Goal: Task Accomplishment & Management: Manage account settings

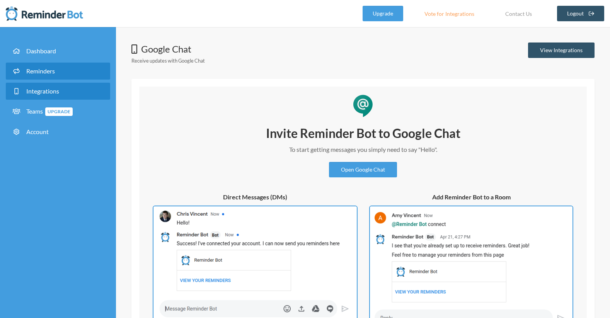
click at [49, 75] on link "Reminders" at bounding box center [58, 71] width 104 height 17
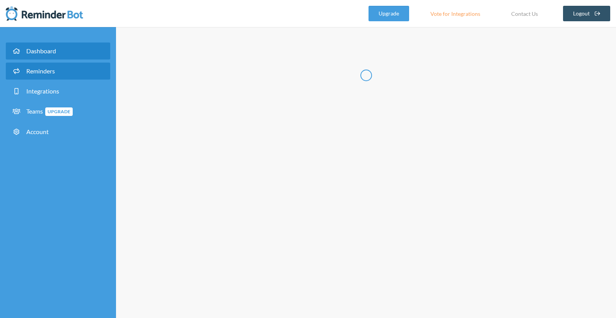
select select "10:30:00"
select select "11:30:00"
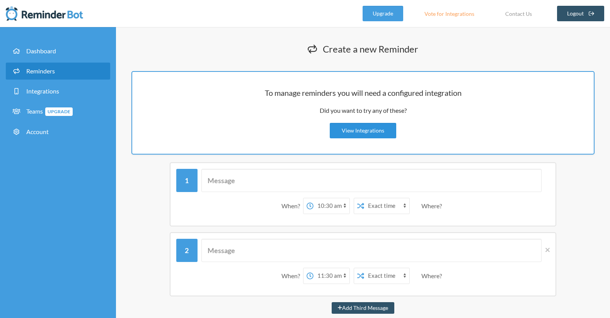
click at [377, 132] on link "View Integrations" at bounding box center [363, 130] width 66 height 15
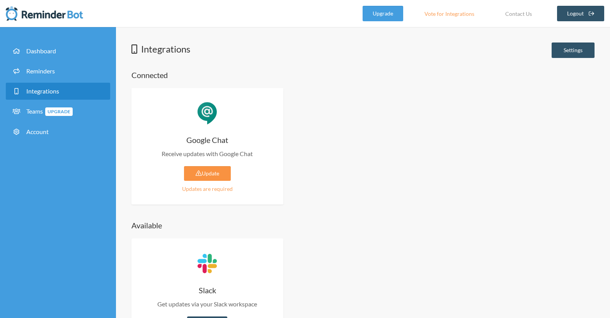
click at [211, 177] on link "Update" at bounding box center [207, 173] width 47 height 15
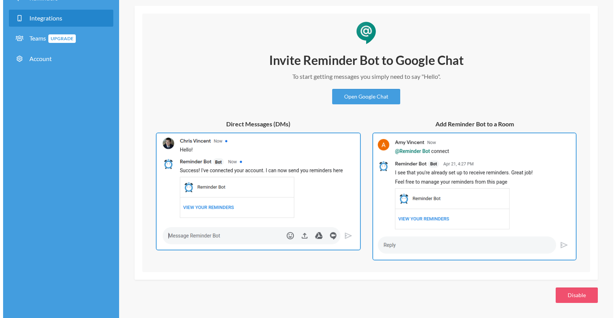
scroll to position [73, 0]
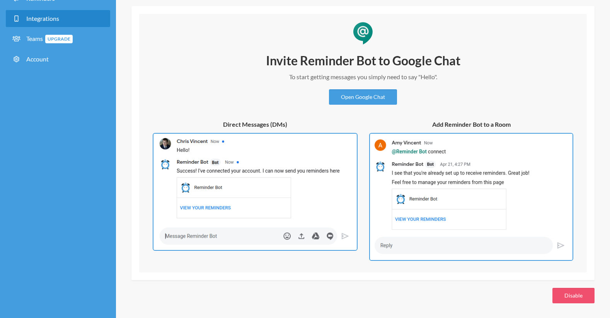
click at [558, 287] on div "Google Chat Receive updates with Google Chat View Integrations Invite Reminder …" at bounding box center [363, 137] width 494 height 334
click at [558, 291] on button "Disable" at bounding box center [573, 295] width 42 height 15
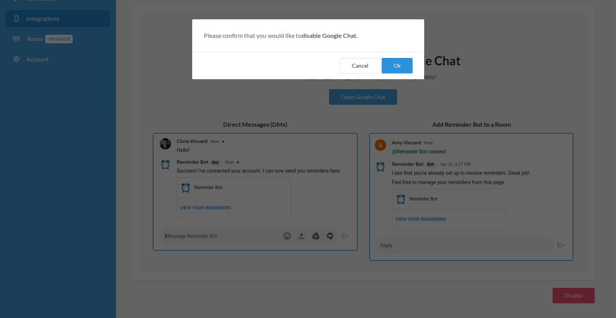
click at [392, 70] on button "Ok" at bounding box center [397, 65] width 31 height 15
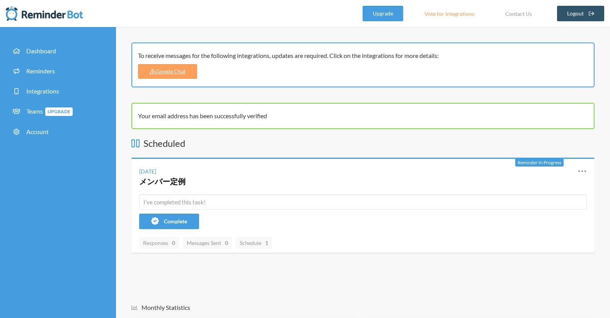
drag, startPoint x: 137, startPoint y: 55, endPoint x: 448, endPoint y: 56, distance: 310.4
click at [448, 57] on div "To receive messages for the following integrations, updates are required. Click…" at bounding box center [362, 65] width 463 height 45
click at [175, 73] on link "Google Chat" at bounding box center [167, 71] width 59 height 15
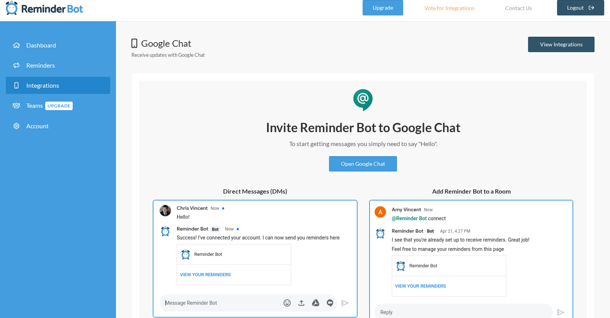
scroll to position [6, 0]
click at [535, 41] on link "View Integrations" at bounding box center [561, 43] width 66 height 15
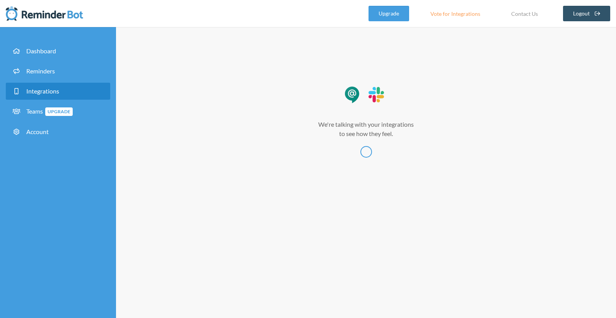
click at [535, 41] on div "Integrations Settings Connected Google Chat Receive updates with Google Chat Up…" at bounding box center [366, 172] width 500 height 291
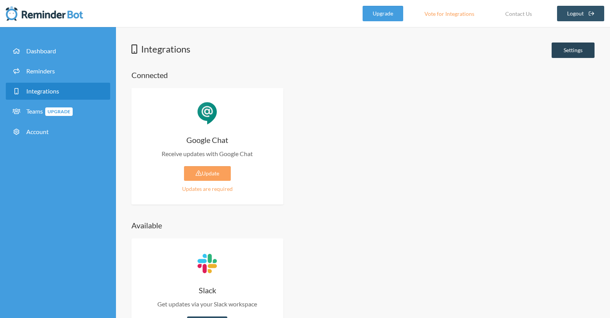
click at [552, 46] on link "Settings" at bounding box center [573, 50] width 43 height 15
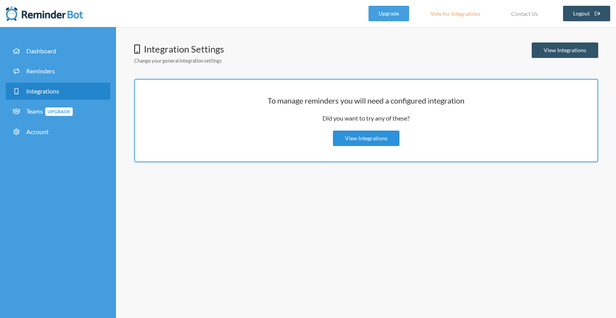
click at [362, 138] on link "View Integrations" at bounding box center [366, 138] width 66 height 15
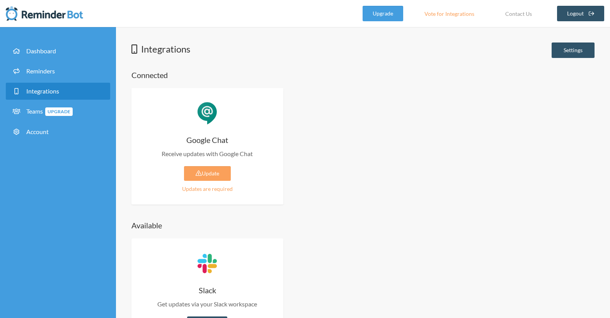
scroll to position [34, 0]
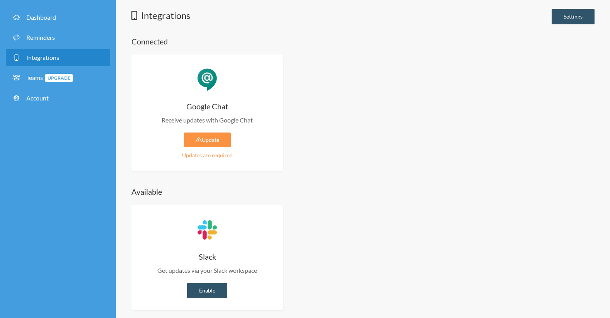
click at [213, 141] on link "Update" at bounding box center [207, 140] width 47 height 15
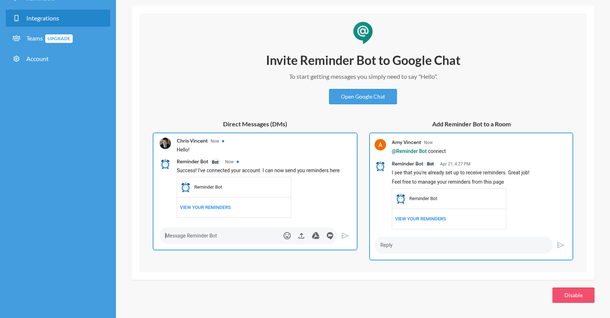
scroll to position [73, 0]
click at [339, 101] on link "Open Google Chat" at bounding box center [363, 96] width 68 height 15
click at [407, 160] on img at bounding box center [471, 197] width 204 height 128
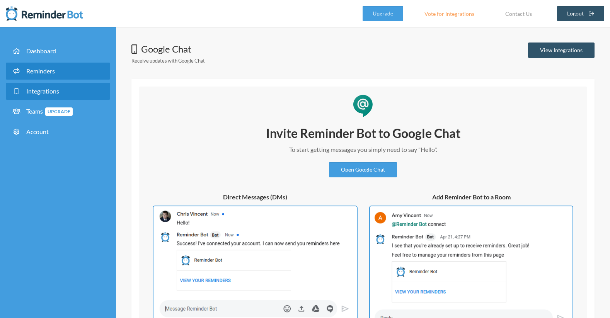
scroll to position [0, 0]
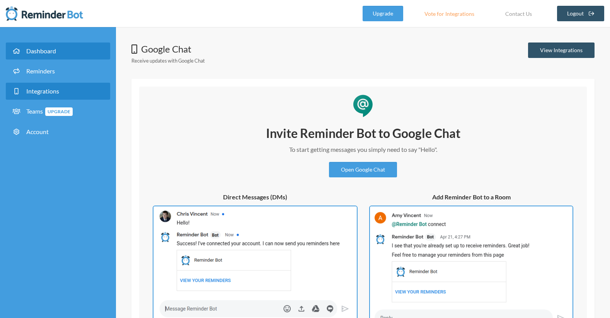
click at [77, 55] on link "Dashboard" at bounding box center [58, 51] width 104 height 17
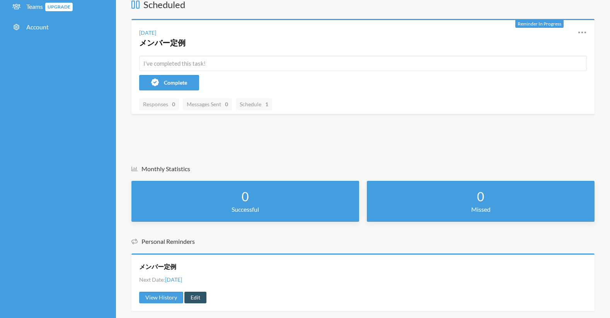
scroll to position [104, 0]
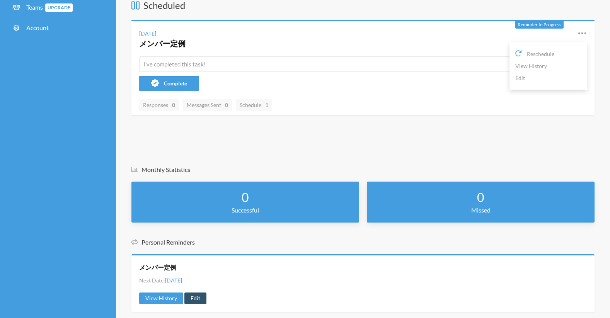
click at [580, 34] on icon at bounding box center [582, 33] width 9 height 9
click at [542, 80] on link "Edit" at bounding box center [548, 78] width 66 height 12
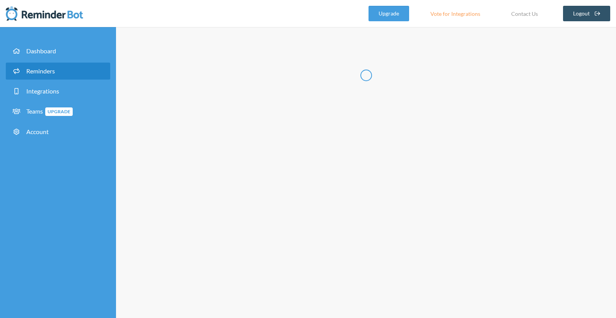
radio input "false"
radio input "true"
type input "メンバー定例"
checkbox input "true"
checkbox input "false"
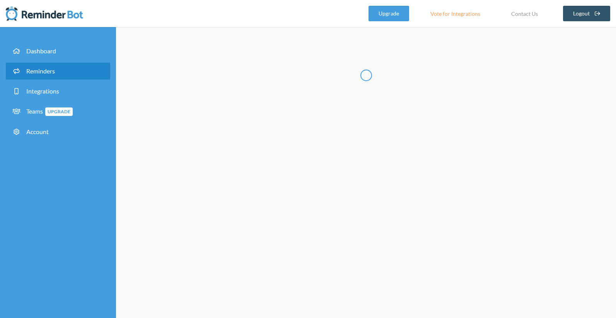
select select "09:45:00"
select select "11:30:00"
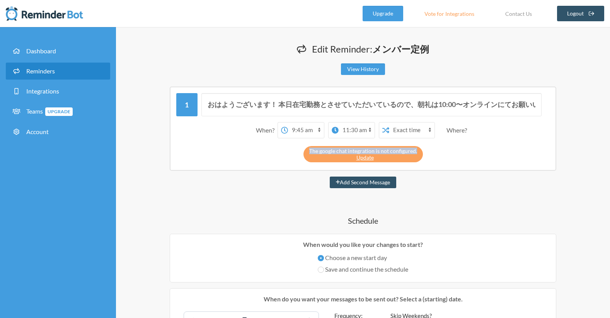
drag, startPoint x: 417, startPoint y: 150, endPoint x: 306, endPoint y: 152, distance: 111.0
click at [306, 152] on div "The google chat integration is not configured. Update" at bounding box center [362, 154] width 119 height 16
copy div "The google chat integration is not configured."
click at [426, 108] on input "おはようございます！ 本日在宅勤務とさせていただいているので、朝礼は10:00〜オンラインにてお願いいたします🙏 https://meet.google.co…" at bounding box center [371, 104] width 341 height 23
drag, startPoint x: 426, startPoint y: 108, endPoint x: 522, endPoint y: 110, distance: 96.7
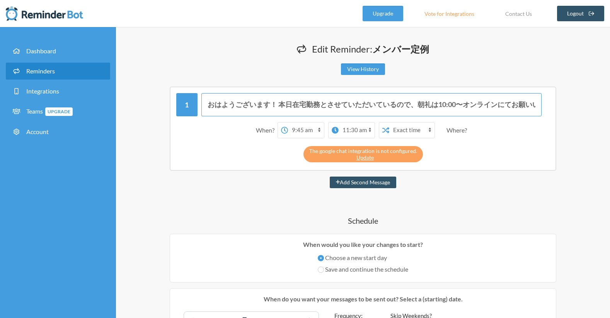
click at [522, 110] on input "おはようございます！ 本日在宅勤務とさせていただいているので、朝礼は10:00〜オンラインにてお願いいたします🙏 https://meet.google.co…" at bounding box center [371, 104] width 341 height 23
click at [411, 102] on input "おはようございます！ 本日在宅勤務とさせていただいているので、朝礼は10:00〜オンラインにてお願いいたします🙏 https://meet.google.co…" at bounding box center [371, 104] width 341 height 23
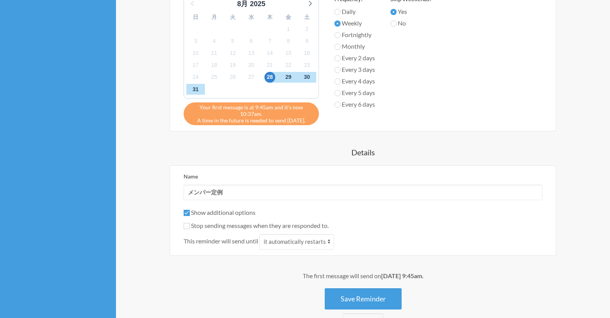
scroll to position [322, 0]
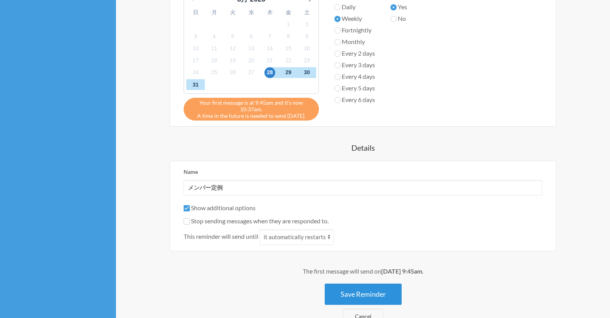
type input "おはようございます！ 本日在宅勤務とさせていただいているので、朝礼は10:00〜オンラインにてお願いいたします🙏"
click at [377, 287] on button "Save Reminder" at bounding box center [363, 294] width 77 height 21
click at [366, 293] on button "Save Reminder" at bounding box center [363, 294] width 77 height 21
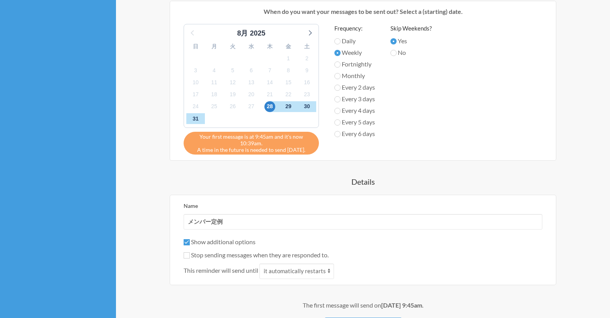
scroll to position [327, 0]
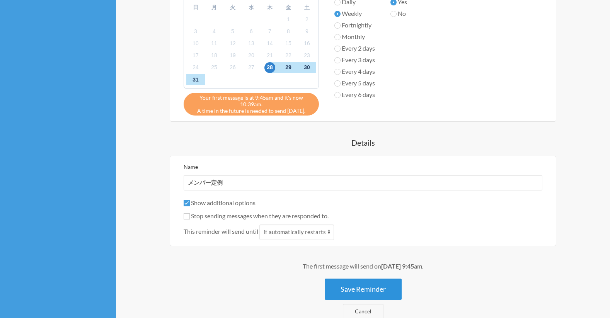
click at [364, 283] on button "Save Reminder" at bounding box center [363, 289] width 77 height 21
click at [363, 290] on button "Save Reminder" at bounding box center [363, 289] width 77 height 21
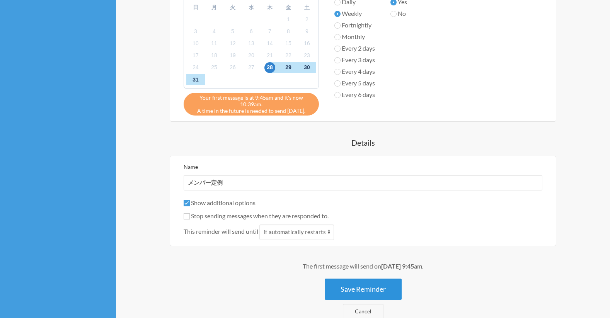
click at [363, 290] on button "Save Reminder" at bounding box center [363, 289] width 77 height 21
click at [360, 286] on button "Save Reminder" at bounding box center [363, 289] width 77 height 21
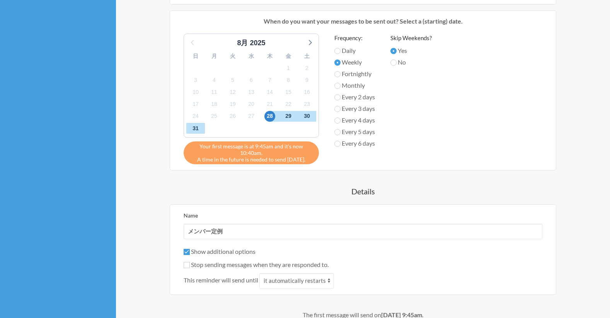
scroll to position [255, 0]
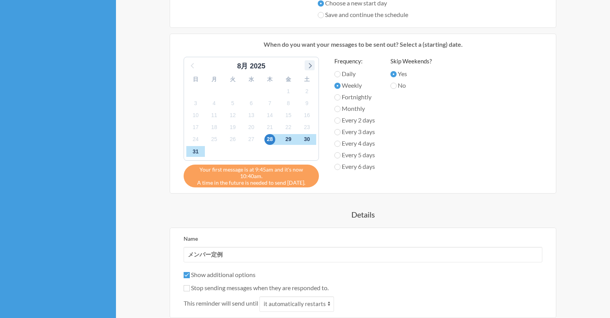
click at [307, 69] on icon at bounding box center [310, 65] width 10 height 10
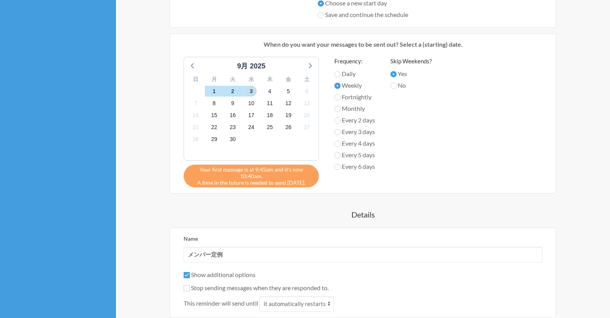
click at [250, 93] on span "3" at bounding box center [251, 91] width 11 height 11
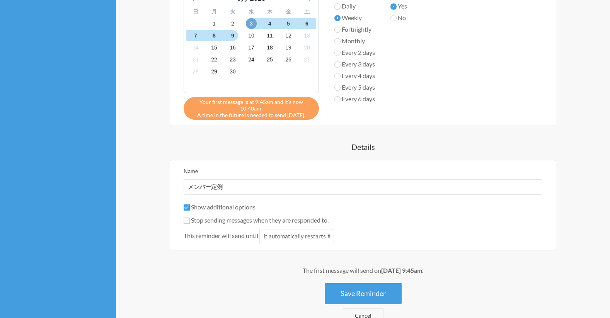
scroll to position [365, 0]
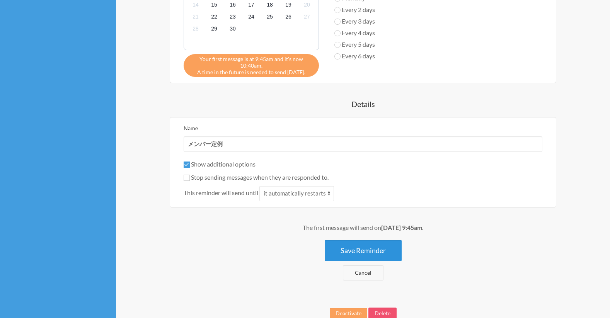
click at [357, 248] on button "Save Reminder" at bounding box center [363, 250] width 77 height 21
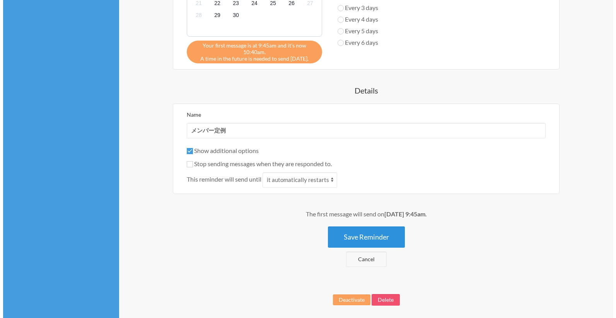
scroll to position [384, 0]
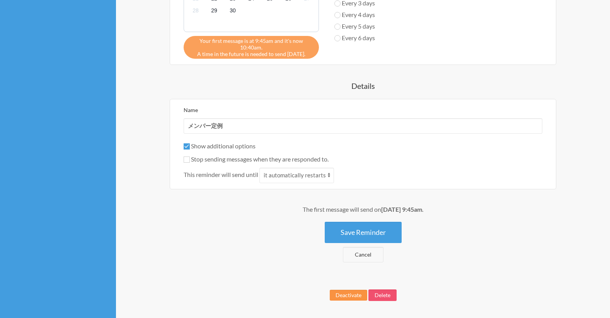
click at [346, 292] on button "Deactivate" at bounding box center [348, 295] width 37 height 11
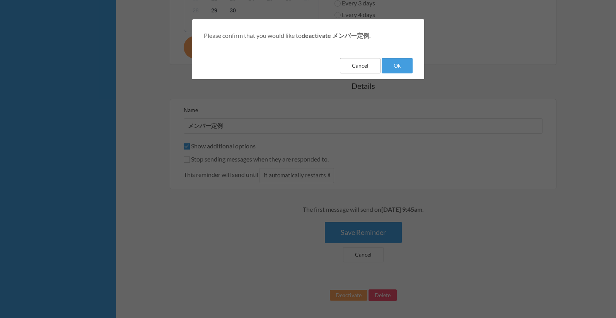
click at [366, 68] on button "Cancel" at bounding box center [360, 65] width 41 height 15
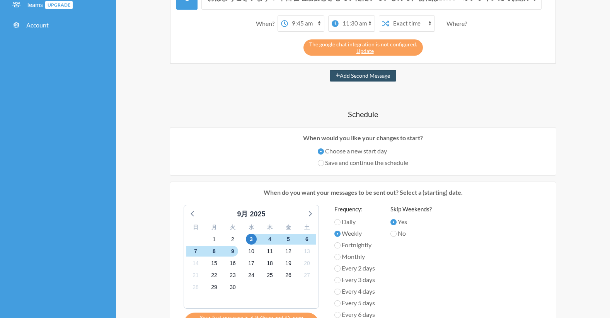
scroll to position [69, 0]
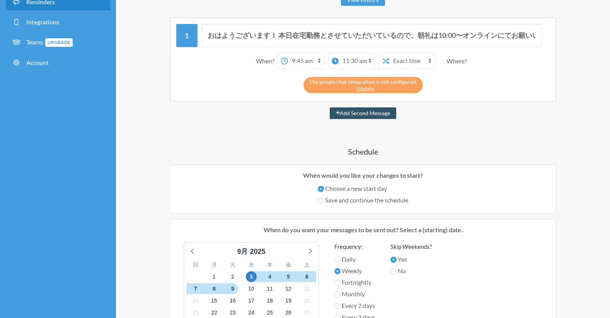
click at [455, 60] on div "Where?" at bounding box center [459, 61] width 24 height 16
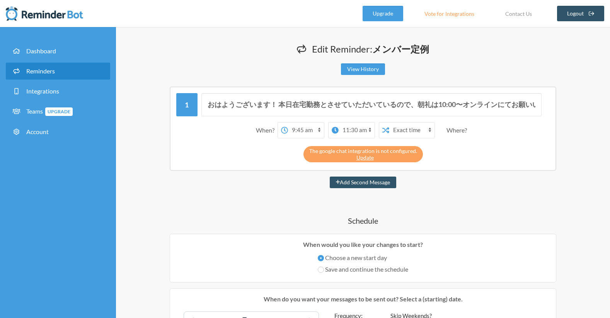
scroll to position [0, 0]
click at [81, 95] on link "Integrations" at bounding box center [58, 91] width 104 height 17
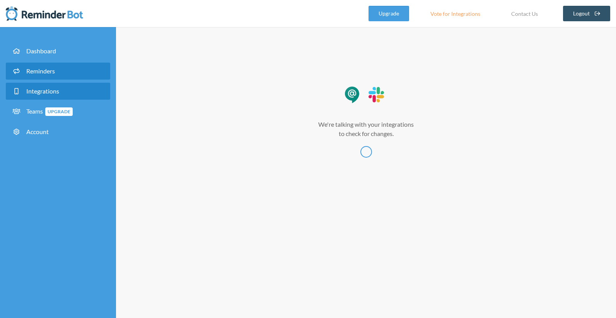
click at [81, 75] on link "Reminders" at bounding box center [58, 71] width 104 height 17
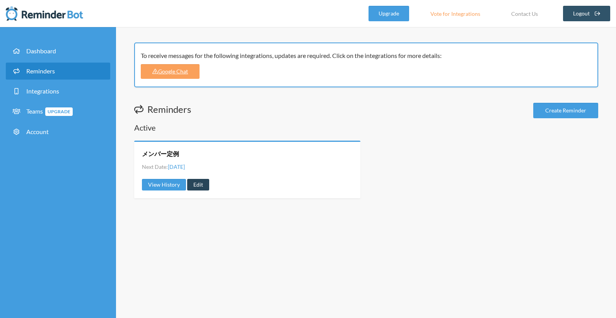
click at [196, 184] on link "Edit" at bounding box center [198, 185] width 22 height 12
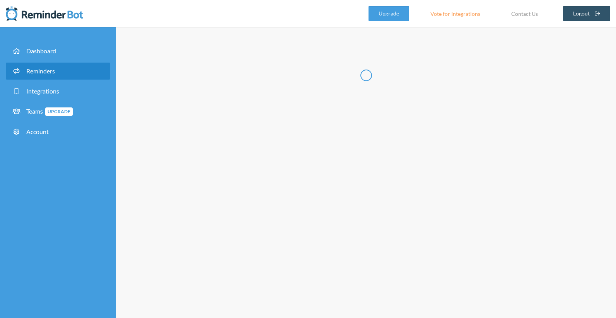
select select "09:45:00"
select select "11:30:00"
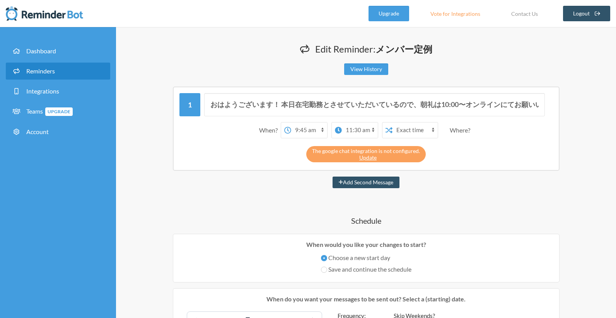
radio input "false"
radio input "true"
type input "メンバー定例"
checkbox input "true"
checkbox input "false"
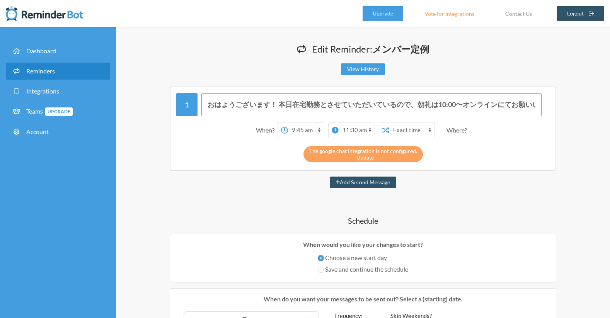
click at [417, 107] on input "おはようございます！ 本日在宅勤務とさせていただいているので、朝礼は10:00〜オンラインにてお願いいたします🙏 https://meet.google.co…" at bounding box center [371, 104] width 341 height 23
click at [499, 104] on input "おはようございます！ 本日在宅勤務とさせていただいているので、朝礼は10:00〜オンラインにてお願いいたします🙏 https://meet.google.co…" at bounding box center [371, 104] width 341 height 23
click at [533, 104] on input "おはようございます！ 本日在宅勤務とさせていただいているので、朝礼は10:00〜オンラインにてお願いいたします🙏 https://meet.google.co…" at bounding box center [371, 104] width 341 height 23
click at [209, 103] on input "おはようございます！ 本日在宅勤務とさせていただいているので、朝礼は10:00〜オンラインにてお願いいたします🙏 https://meet.google.co…" at bounding box center [371, 104] width 341 height 23
click at [414, 107] on input "おはようございます！ 本日在宅勤務とさせていただいているので、朝礼は10:00〜オンラインにてお願いいたします。 https://meet.google.co…" at bounding box center [371, 104] width 341 height 23
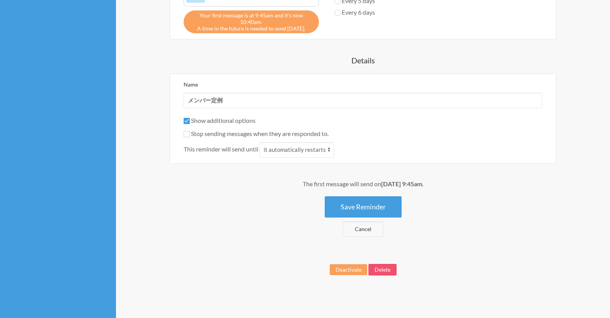
scroll to position [409, 0]
type input "おはようございます！ 本日在宅勤務とさせていただいているので、朝礼は10:00〜オンラインにてお願いいたします。 https://meet.google.co…"
click at [381, 274] on button "Delete" at bounding box center [382, 270] width 28 height 12
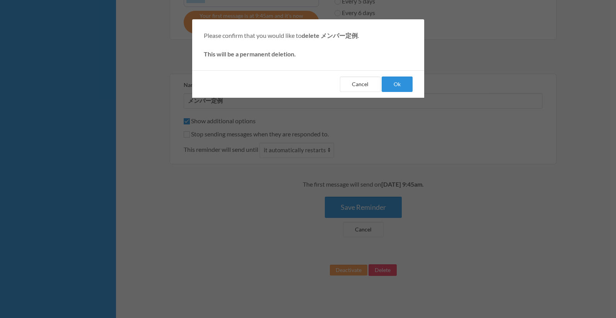
click at [395, 85] on button "Ok" at bounding box center [397, 84] width 31 height 15
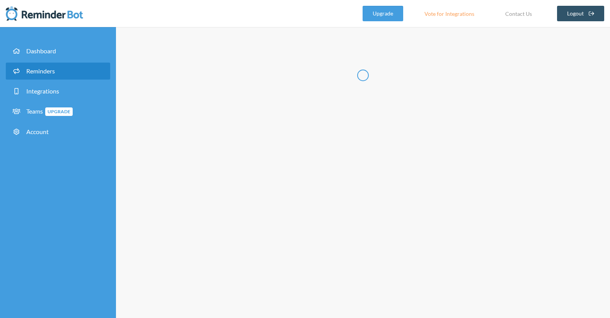
select select "11:30:00"
select select "12:30:00"
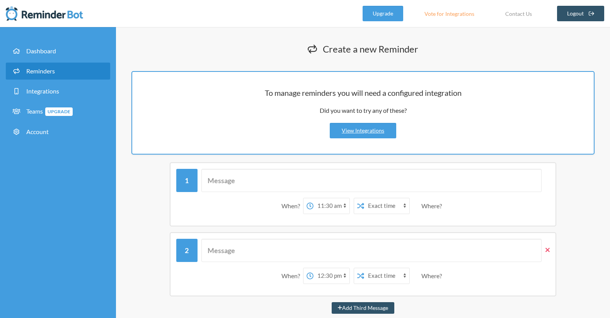
click at [547, 252] on icon at bounding box center [547, 250] width 4 height 7
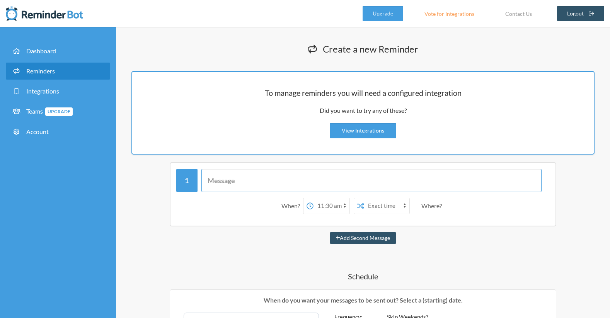
click at [420, 184] on input "text" at bounding box center [371, 180] width 341 height 23
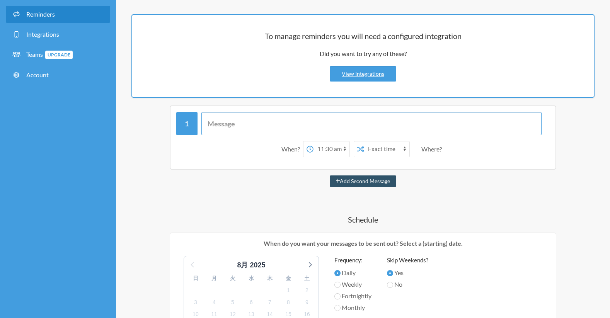
scroll to position [57, 0]
click at [401, 196] on div "When? 12:00 am 12:15 am 12:30 am 12:45 am 1:00 am 1:15 am 1:30 am 1:45 am 2:00 …" at bounding box center [362, 319] width 463 height 426
click at [370, 132] on input "text" at bounding box center [371, 123] width 341 height 23
paste input "おはようございます！ 本日在宅勤務とさせていただいているので、朝礼は10:00〜オンラインにてお願いいたします。 https://meet.google.co…"
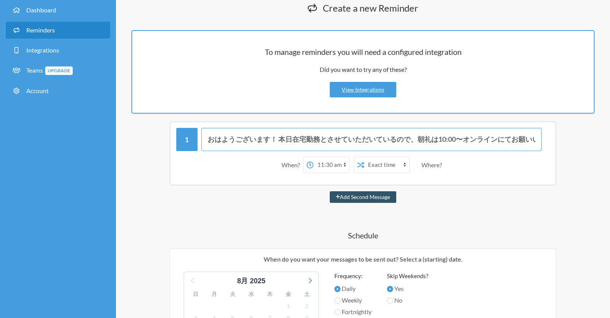
scroll to position [40, 0]
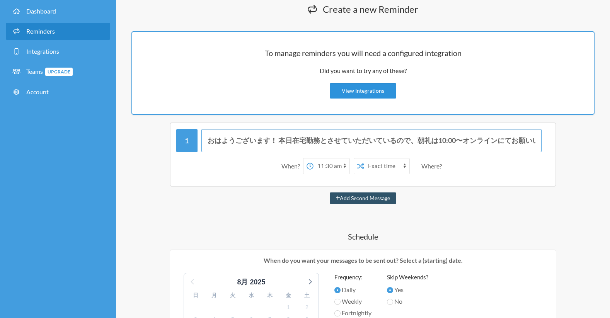
type input "おはようございます！ 本日在宅勤務とさせていただいているので、朝礼は10:00〜オンラインにてお願いいたします。 https://meet.google.co…"
click at [382, 92] on link "View Integrations" at bounding box center [363, 90] width 66 height 15
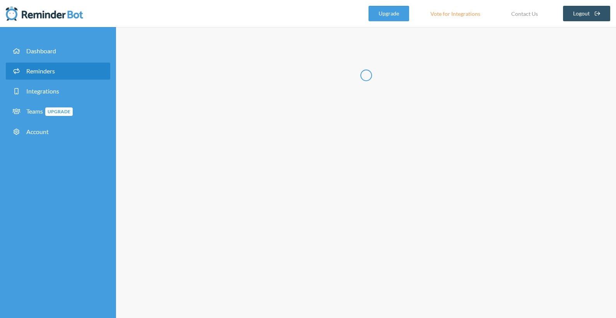
select select "08:30:00"
select select "09:30:00"
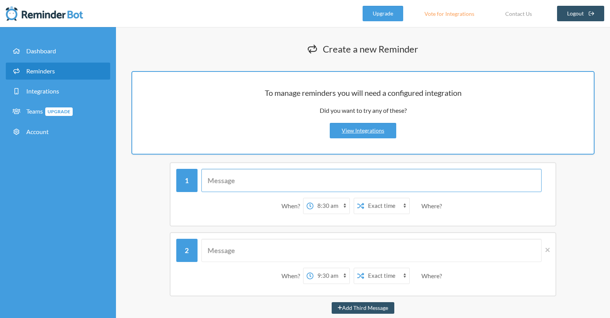
click at [368, 180] on input "text" at bounding box center [371, 180] width 341 height 23
paste input "おはようございます！ 本日在宅勤務とさせていただいているので、朝礼は10:00〜オンラインにてお願いいたします。 https://meet.google.co…"
click at [408, 181] on input "おはようございます！ 本日在宅勤務とさせていただいているので、朝礼は10:00〜オンラインにてお願いいたします。 https://meet.google.co…" at bounding box center [371, 180] width 341 height 23
type input "おはようございます！ 本日在宅勤務とさせていただいているので、朝礼は10:00〜オンラインにてお願いいたします。"
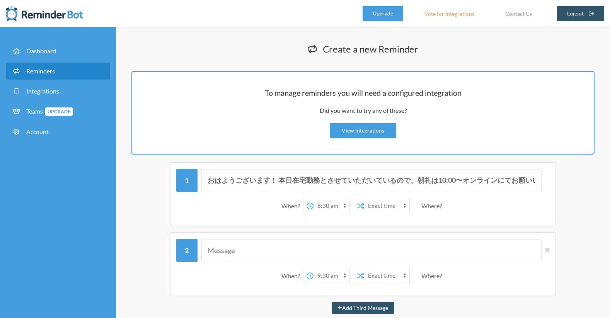
select select "09:45:00"
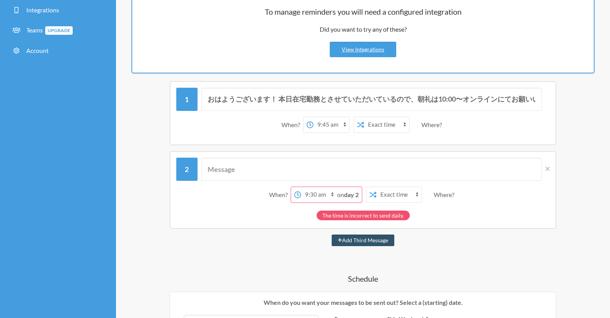
scroll to position [84, 0]
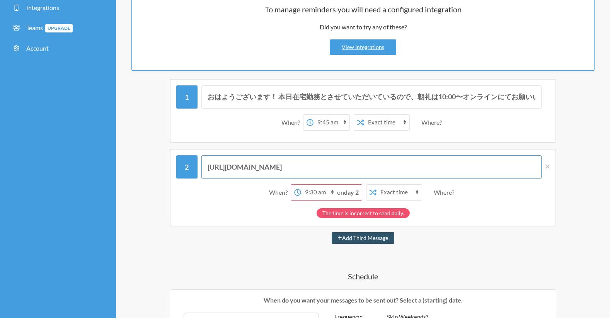
type input "https://my.reminderbot.io/app/reminders/create#"
click at [353, 192] on strong "day 2" at bounding box center [351, 192] width 15 height 7
click at [356, 194] on strong "day 2" at bounding box center [351, 192] width 15 height 7
click at [549, 166] on icon at bounding box center [547, 166] width 4 height 7
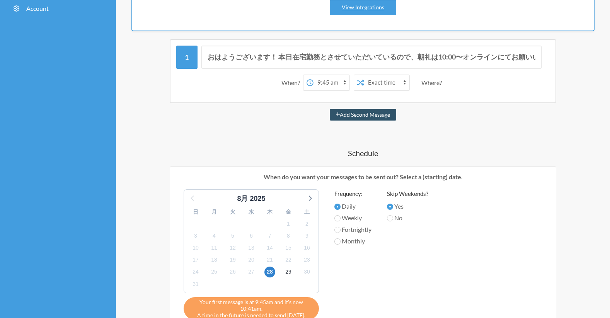
scroll to position [144, 0]
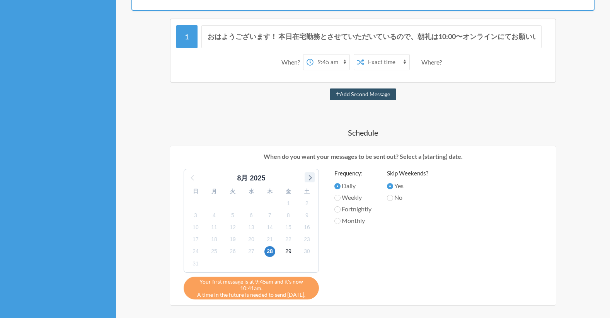
click at [311, 179] on icon at bounding box center [310, 177] width 10 height 10
click at [252, 204] on span "3" at bounding box center [251, 203] width 11 height 11
click at [345, 199] on label "Weekly" at bounding box center [352, 197] width 37 height 9
click at [341, 199] on input "Weekly" at bounding box center [337, 198] width 6 height 6
radio input "true"
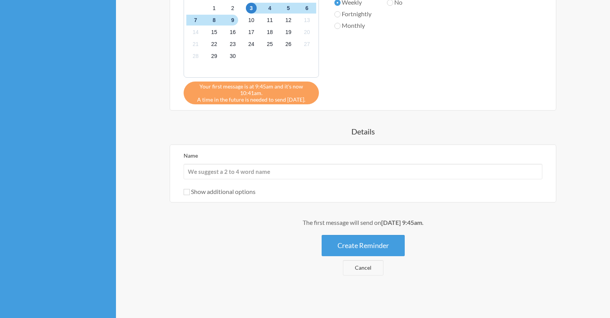
scroll to position [339, 0]
click at [246, 194] on label "Show additional options" at bounding box center [220, 191] width 72 height 7
click at [190, 194] on input "Show additional options" at bounding box center [187, 192] width 6 height 6
checkbox input "true"
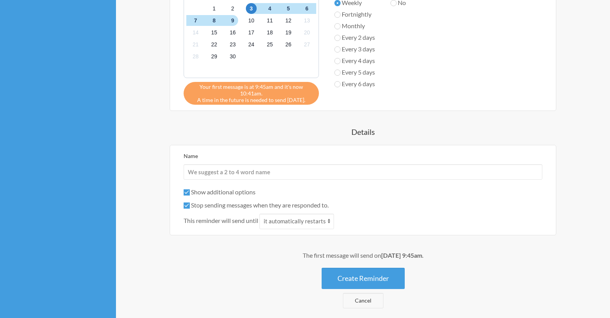
click at [246, 205] on label "Stop sending messages when they are responded to." at bounding box center [256, 204] width 145 height 7
click at [190, 205] on input "Stop sending messages when they are responded to." at bounding box center [187, 206] width 6 height 6
checkbox input "false"
click at [364, 274] on button "Create Reminder" at bounding box center [363, 278] width 83 height 21
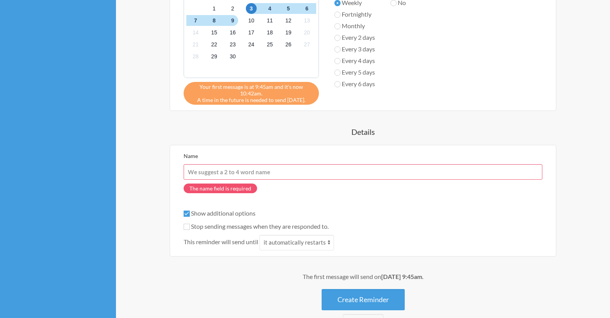
scroll to position [346, 0]
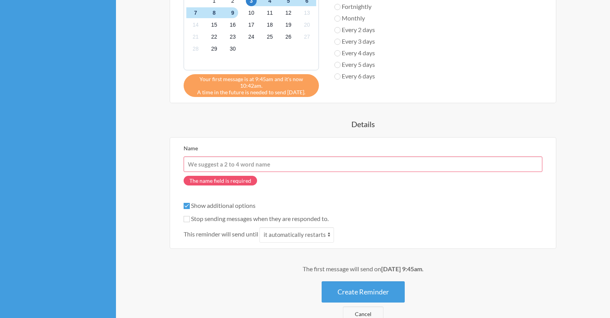
click at [345, 168] on input "Name" at bounding box center [363, 164] width 359 height 15
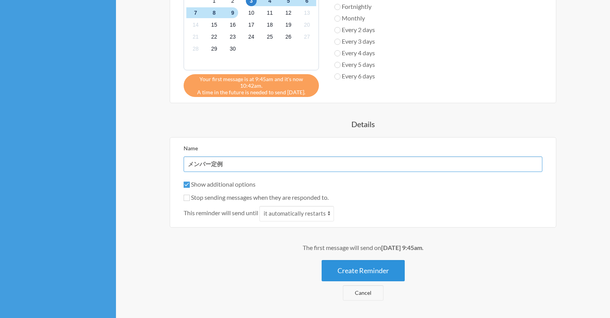
type input "メンバー定例"
click at [351, 269] on button "Create Reminder" at bounding box center [363, 270] width 83 height 21
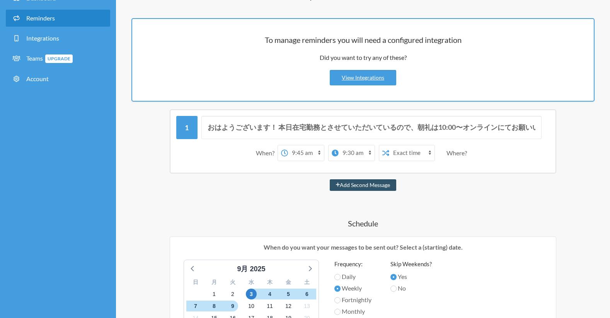
scroll to position [36, 0]
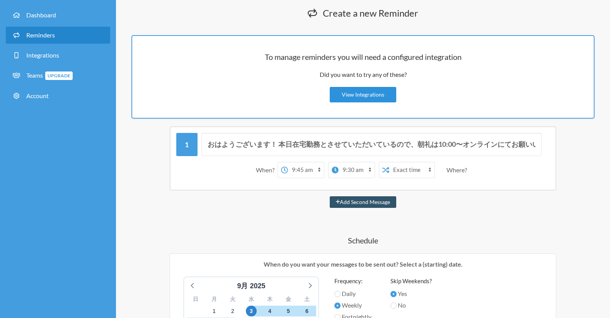
click at [377, 92] on link "View Integrations" at bounding box center [363, 94] width 66 height 15
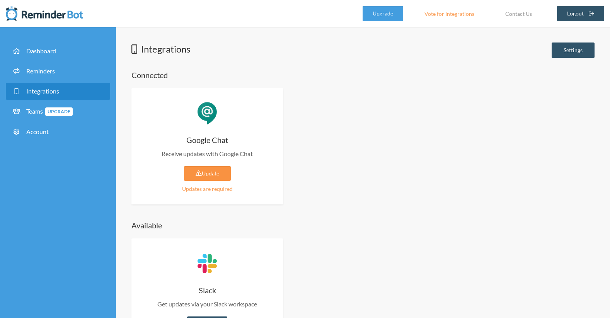
click at [213, 176] on link "Update" at bounding box center [207, 173] width 47 height 15
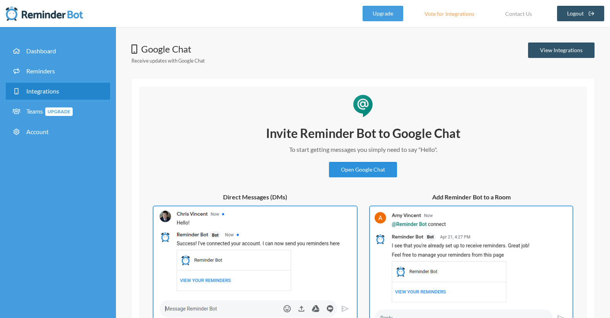
click at [364, 169] on link "Open Google Chat" at bounding box center [363, 169] width 68 height 15
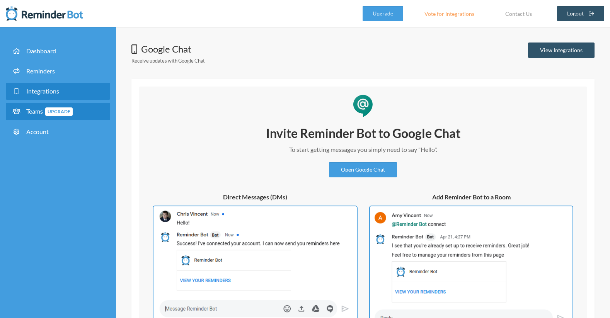
click at [70, 112] on span "Upgrade" at bounding box center [58, 111] width 27 height 9
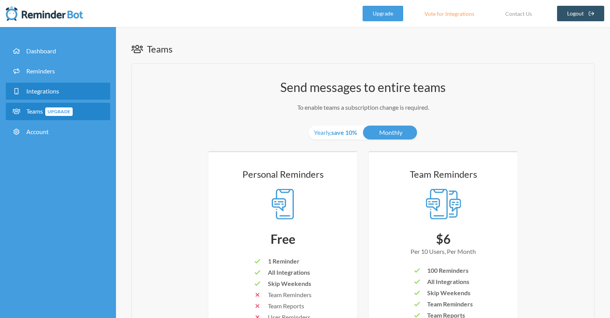
click at [69, 84] on link "Integrations" at bounding box center [58, 91] width 104 height 17
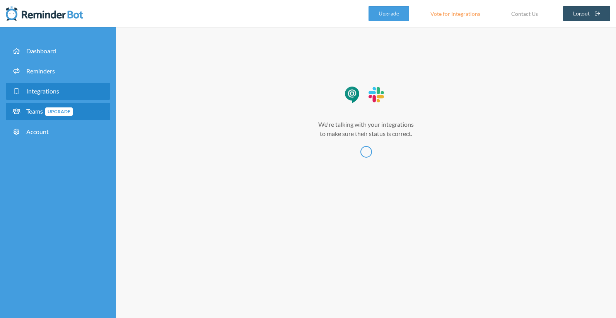
click at [68, 105] on link "Teams Upgrade" at bounding box center [58, 111] width 104 height 17
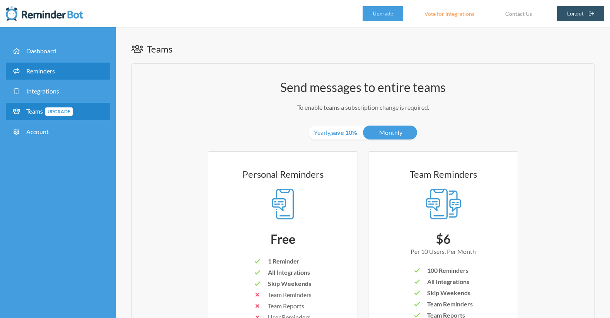
click at [58, 75] on link "Reminders" at bounding box center [58, 71] width 104 height 17
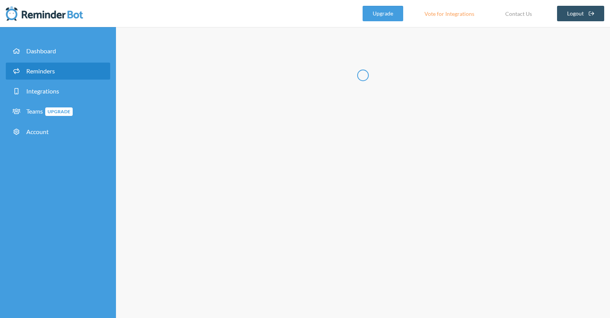
select select "10:30:00"
select select "11:30:00"
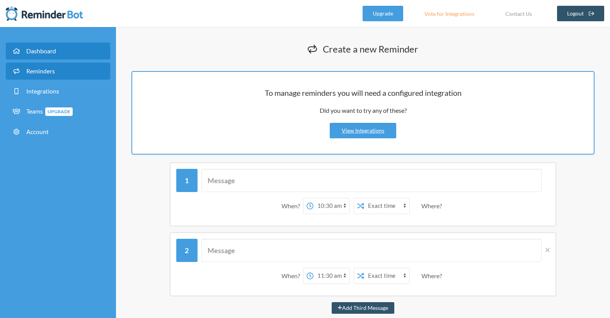
click at [71, 53] on link "Dashboard" at bounding box center [58, 51] width 104 height 17
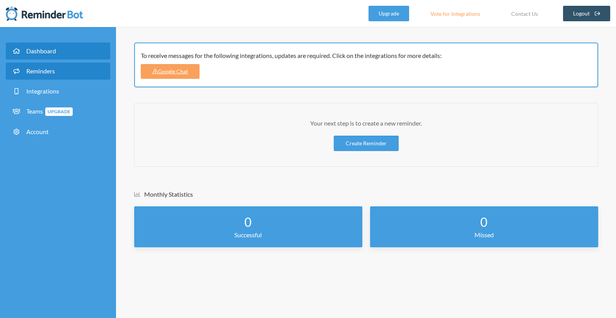
click at [71, 70] on link "Reminders" at bounding box center [58, 71] width 104 height 17
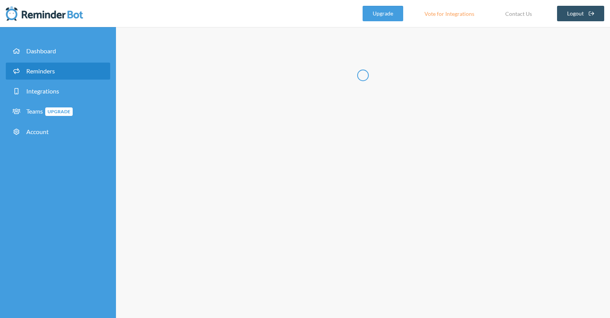
select select "07:30:00"
select select "08:30:00"
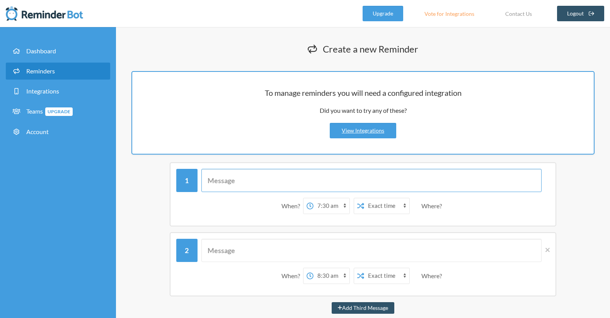
click at [297, 188] on input "text" at bounding box center [371, 180] width 341 height 23
paste input "https://meet.google.com/mnt-kchv-quo"
type input "https://meet.google.com/mnt-kchv-quo"
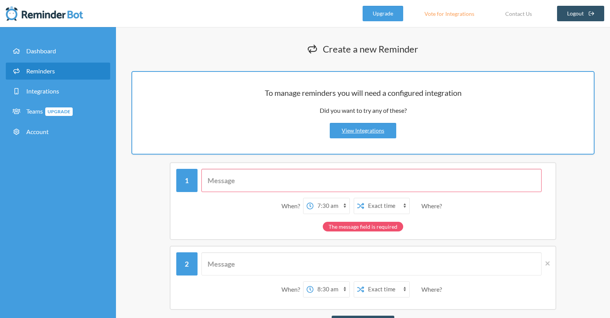
paste input "おはようございます！ 本日在宅勤務とさせていただいているので、朝礼は10:00〜オンラインにてお願いいたします。 https://meet.google.co…"
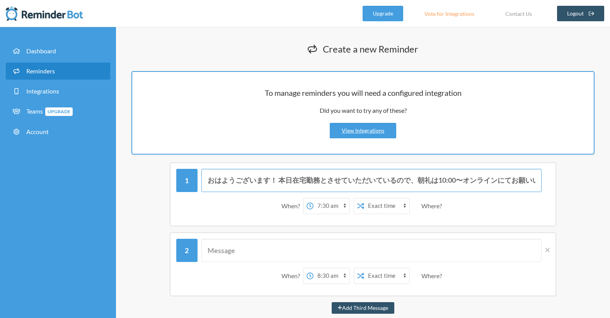
click at [409, 182] on input "おはようございます！ 本日在宅勤務とさせていただいているので、朝礼は10:00〜オンラインにてお願いいたします。 https://meet.google.co…" at bounding box center [371, 180] width 341 height 23
type input "おはようございます！ 本日在宅勤務とさせていただいているので、朝礼は10:00〜オンラインにてお願いいたします。"
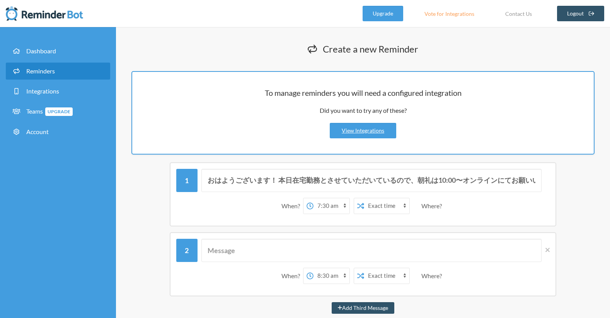
select select "09:45:00"
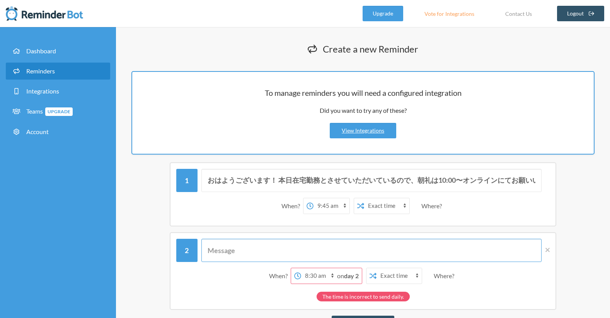
click at [376, 251] on input "text" at bounding box center [371, 250] width 341 height 23
paste input "https://meet.google.com/mnt-kchv-quo"
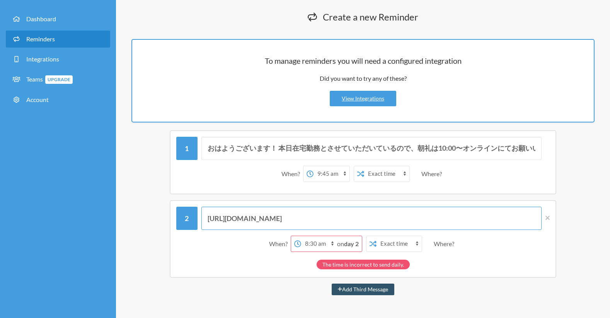
type input "https://meet.google.com/mnt-kchv-quo"
click at [337, 244] on span "on day 2" at bounding box center [348, 243] width 22 height 7
click at [547, 220] on icon at bounding box center [547, 218] width 4 height 7
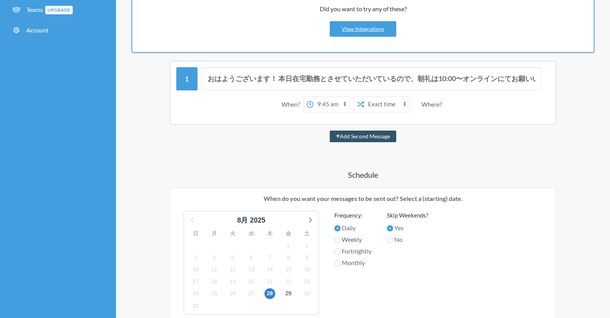
scroll to position [173, 0]
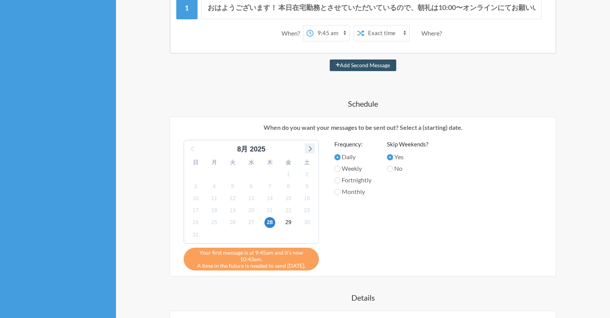
click at [309, 150] on icon at bounding box center [310, 148] width 3 height 5
click at [247, 174] on span "3" at bounding box center [251, 174] width 11 height 11
click at [360, 170] on label "Weekly" at bounding box center [352, 168] width 37 height 9
click at [341, 170] on input "Weekly" at bounding box center [337, 169] width 6 height 6
radio input "true"
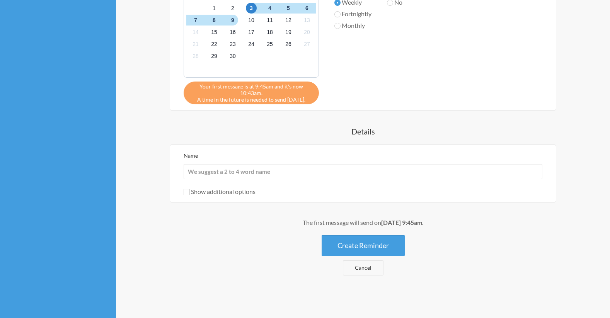
scroll to position [339, 0]
click at [329, 179] on div "Name Show additional options Hide this reminder from calendars Stop sending mes…" at bounding box center [363, 174] width 359 height 46
click at [329, 179] on input "Name" at bounding box center [363, 171] width 359 height 15
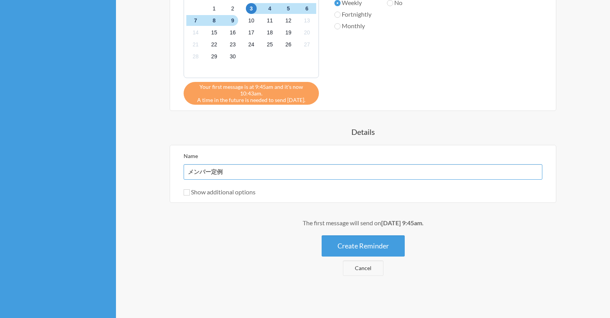
type input "メンバー定例"
click at [244, 195] on label "Show additional options" at bounding box center [220, 191] width 72 height 7
click at [190, 195] on input "Show additional options" at bounding box center [187, 192] width 6 height 6
checkbox input "true"
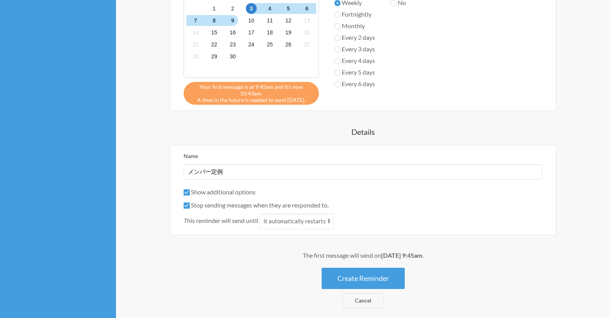
click at [234, 208] on label "Stop sending messages when they are responded to." at bounding box center [256, 204] width 145 height 7
click at [190, 208] on input "Stop sending messages when they are responded to." at bounding box center [187, 206] width 6 height 6
checkbox input "false"
click at [351, 280] on button "Create Reminder" at bounding box center [363, 278] width 83 height 21
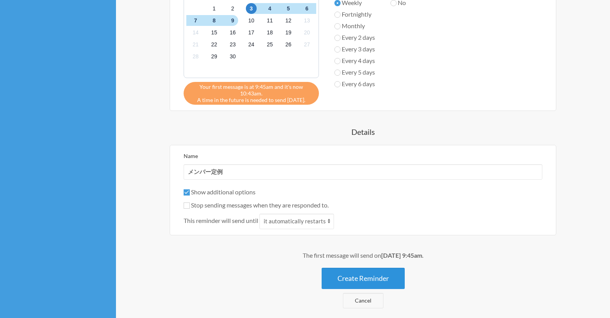
click at [351, 280] on button "Create Reminder" at bounding box center [363, 278] width 83 height 21
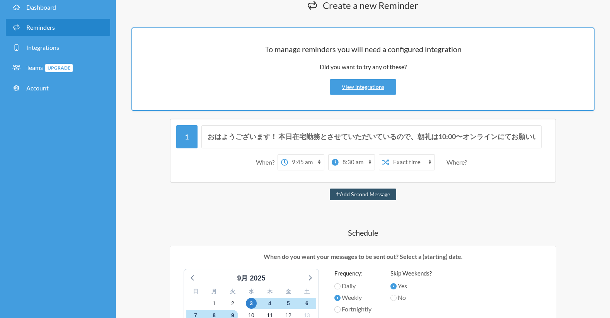
scroll to position [6, 0]
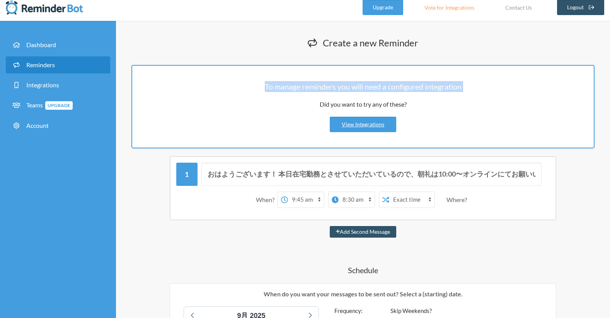
drag, startPoint x: 262, startPoint y: 80, endPoint x: 369, endPoint y: 98, distance: 108.3
click at [369, 98] on div "To manage reminders you will need a configured integration Did you want to try …" at bounding box center [362, 107] width 463 height 84
drag, startPoint x: 423, startPoint y: 104, endPoint x: 263, endPoint y: 82, distance: 161.2
click at [263, 82] on div "To manage reminders you will need a configured integration Did you want to try …" at bounding box center [362, 107] width 463 height 84
copy div "To manage reminders you will need a configured integration Did you want to try …"
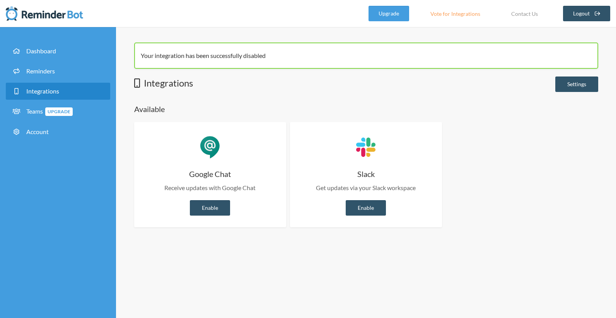
click at [184, 59] on div "Your integration has been successfully disabled" at bounding box center [366, 56] width 464 height 26
click at [573, 87] on link "Settings" at bounding box center [576, 84] width 43 height 15
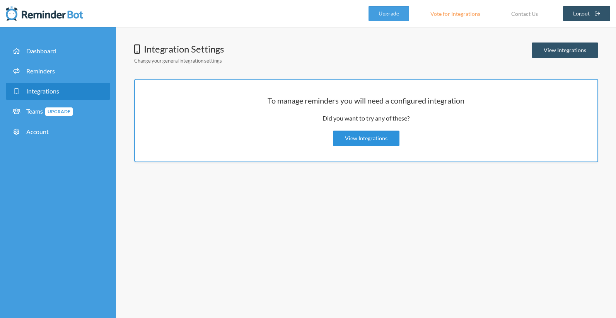
click at [378, 143] on link "View Integrations" at bounding box center [366, 138] width 66 height 15
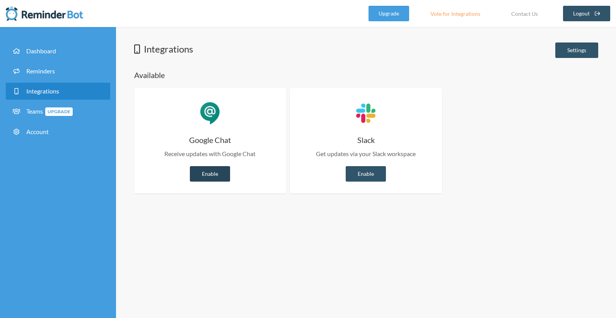
click at [199, 178] on link "Enable" at bounding box center [210, 173] width 40 height 15
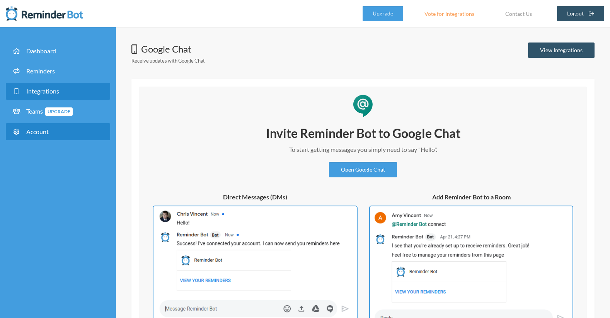
click at [69, 128] on link "Account" at bounding box center [58, 131] width 104 height 17
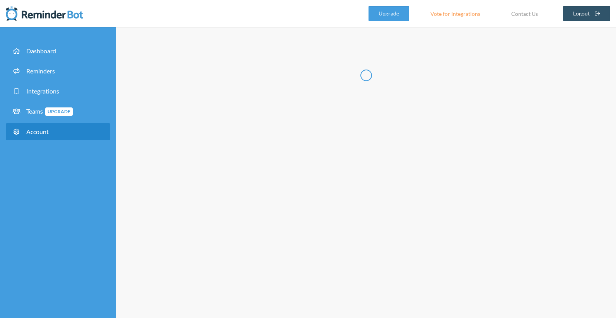
type input "***"
type input "**"
type input "**********"
select select "**"
checkbox input "****"
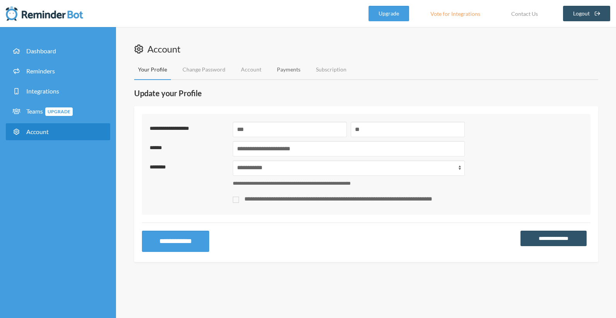
click at [295, 73] on link "Payments" at bounding box center [288, 70] width 31 height 20
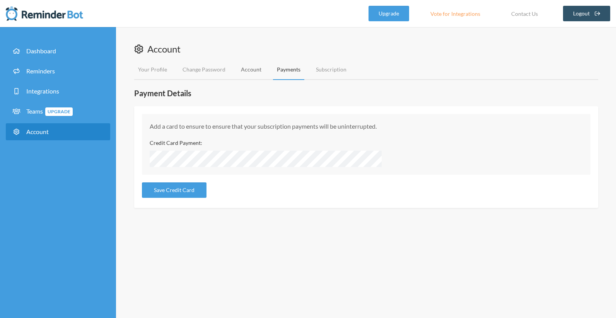
click at [247, 72] on link "Account" at bounding box center [251, 70] width 28 height 20
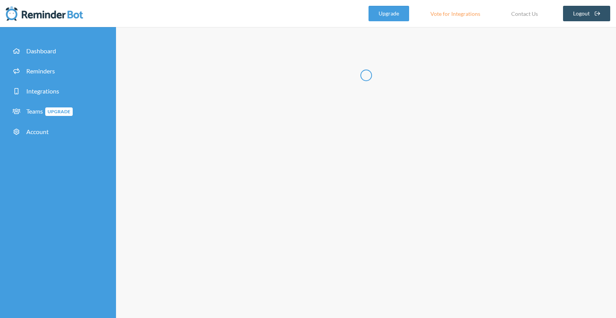
type input "******"
type input "**********"
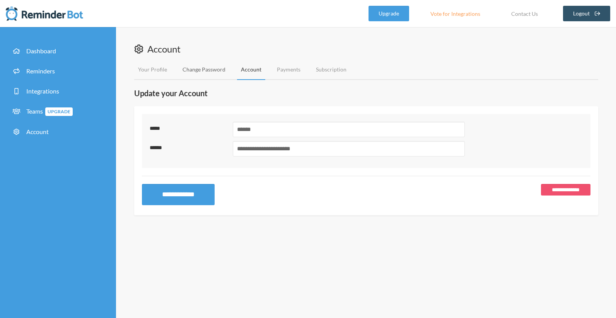
click at [213, 70] on link "Change Password" at bounding box center [204, 70] width 51 height 20
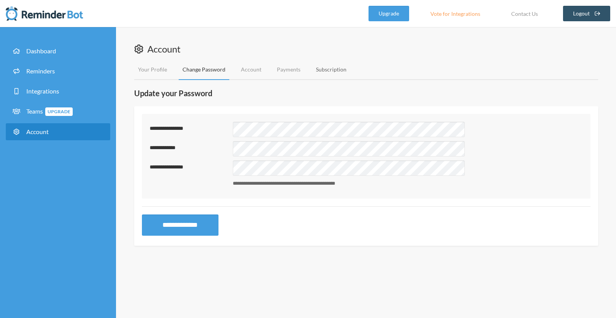
click at [329, 66] on link "Subscription" at bounding box center [331, 70] width 38 height 20
click at [162, 68] on link "Your Profile" at bounding box center [152, 70] width 37 height 20
select select "**"
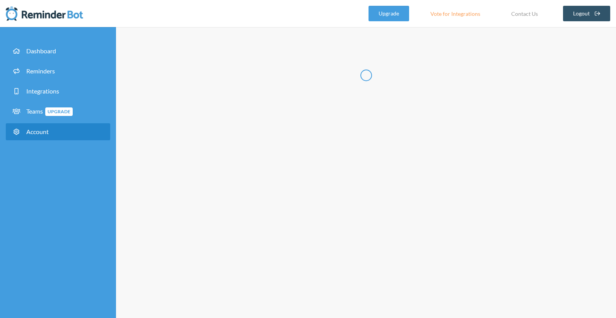
type input "***"
type input "**"
type input "**********"
select select "**"
checkbox input "****"
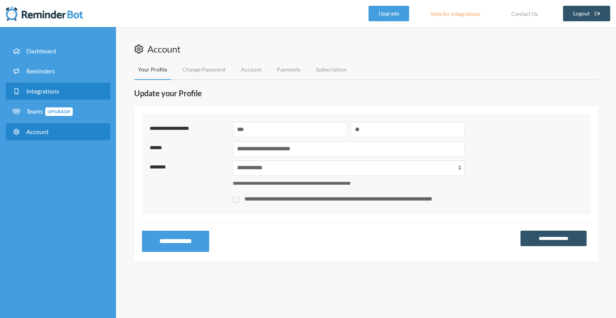
click at [79, 95] on link "Integrations" at bounding box center [58, 91] width 104 height 17
